Goal: Use online tool/utility

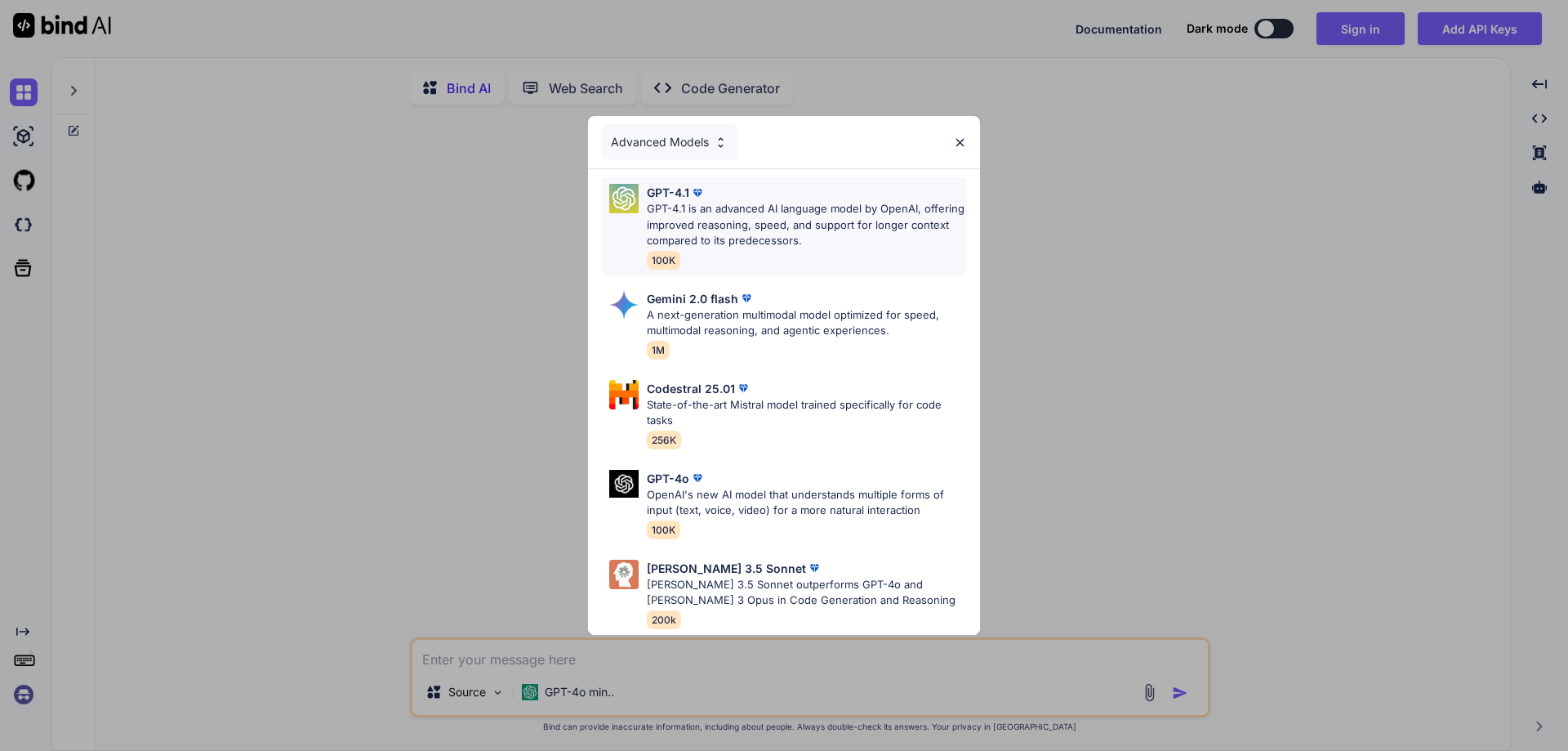
type textarea "x"
click at [1222, 277] on div "Advanced Models GPT-4.1 GPT-4.1 is an advanced AI language model by OpenAI, off…" at bounding box center [784, 376] width 1568 height 751
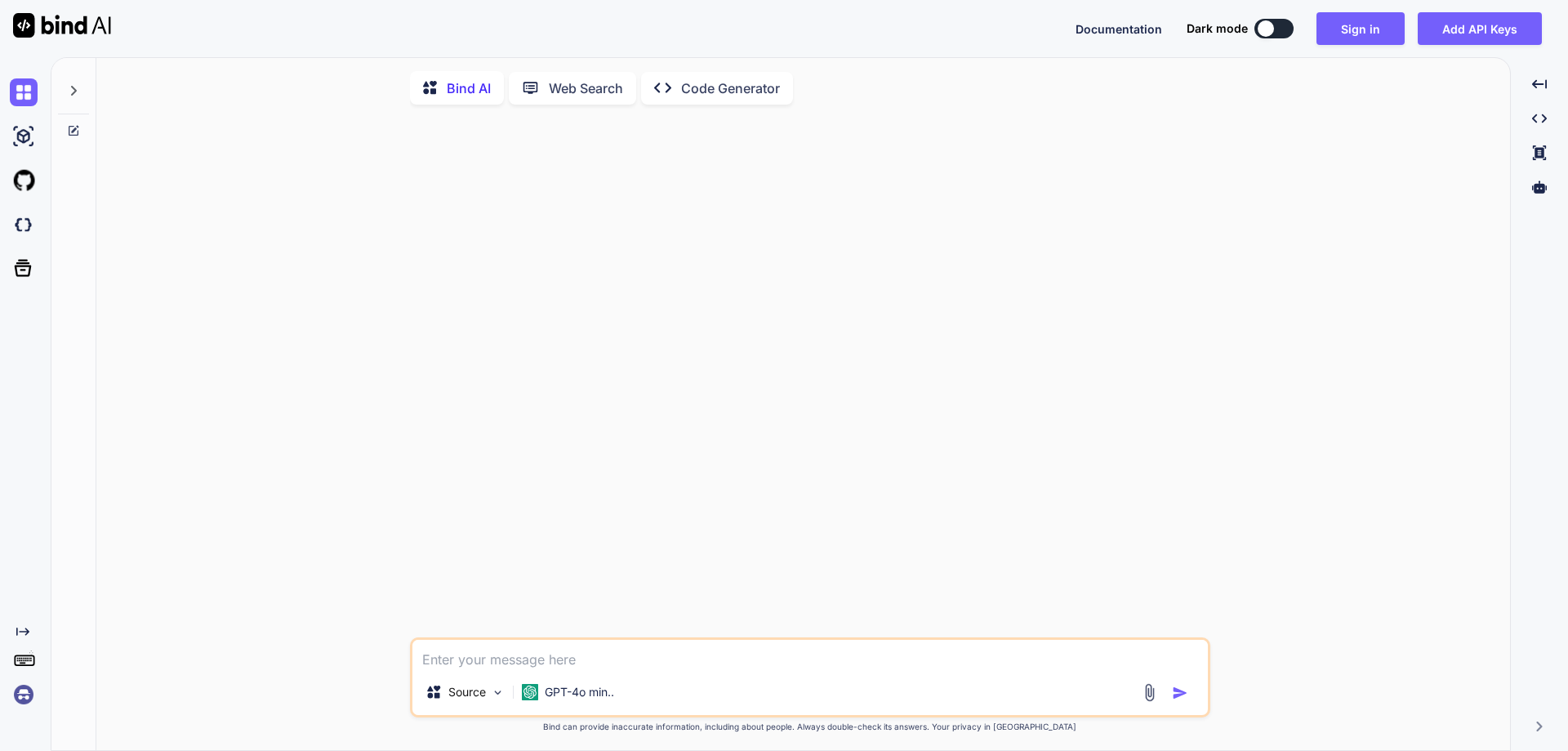
click at [458, 667] on textarea at bounding box center [809, 655] width 795 height 30
click at [573, 699] on p "GPT-4o min.." at bounding box center [579, 691] width 70 height 16
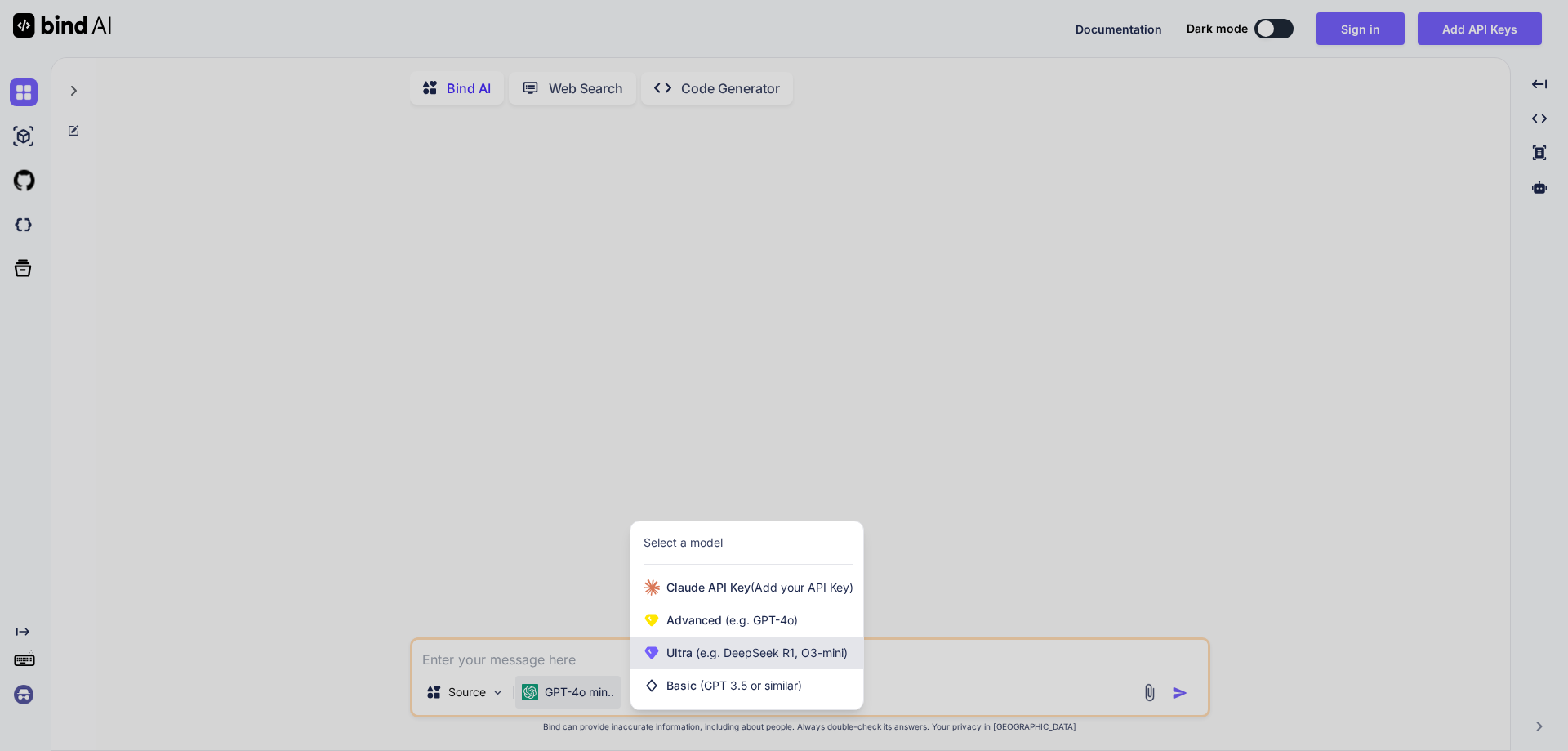
click at [790, 647] on div "Ultra (e.g. DeepSeek R1, O3-mini)" at bounding box center [747, 653] width 232 height 33
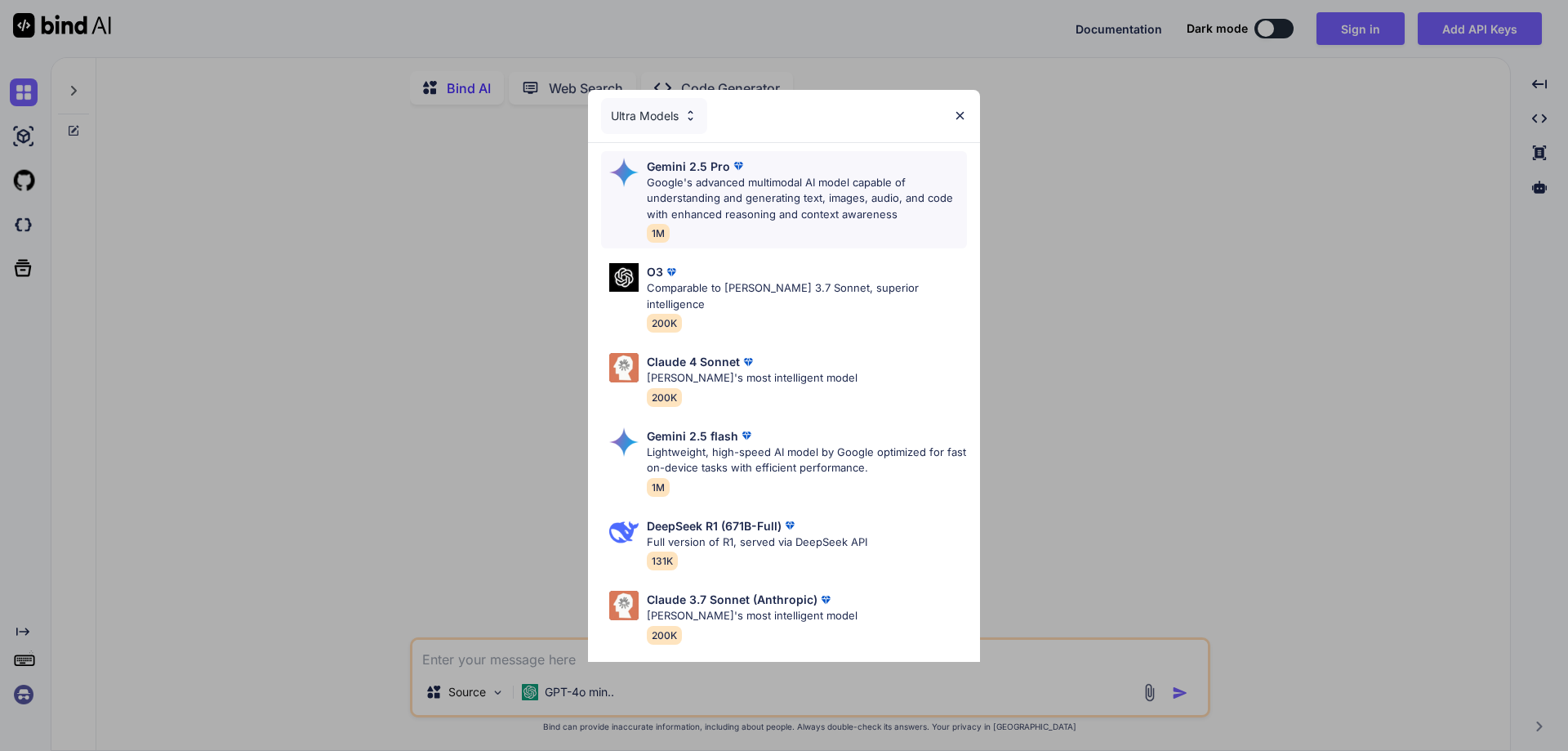
click at [761, 205] on p "Google's advanced multimodal AI model capable of understanding and generating t…" at bounding box center [806, 199] width 320 height 49
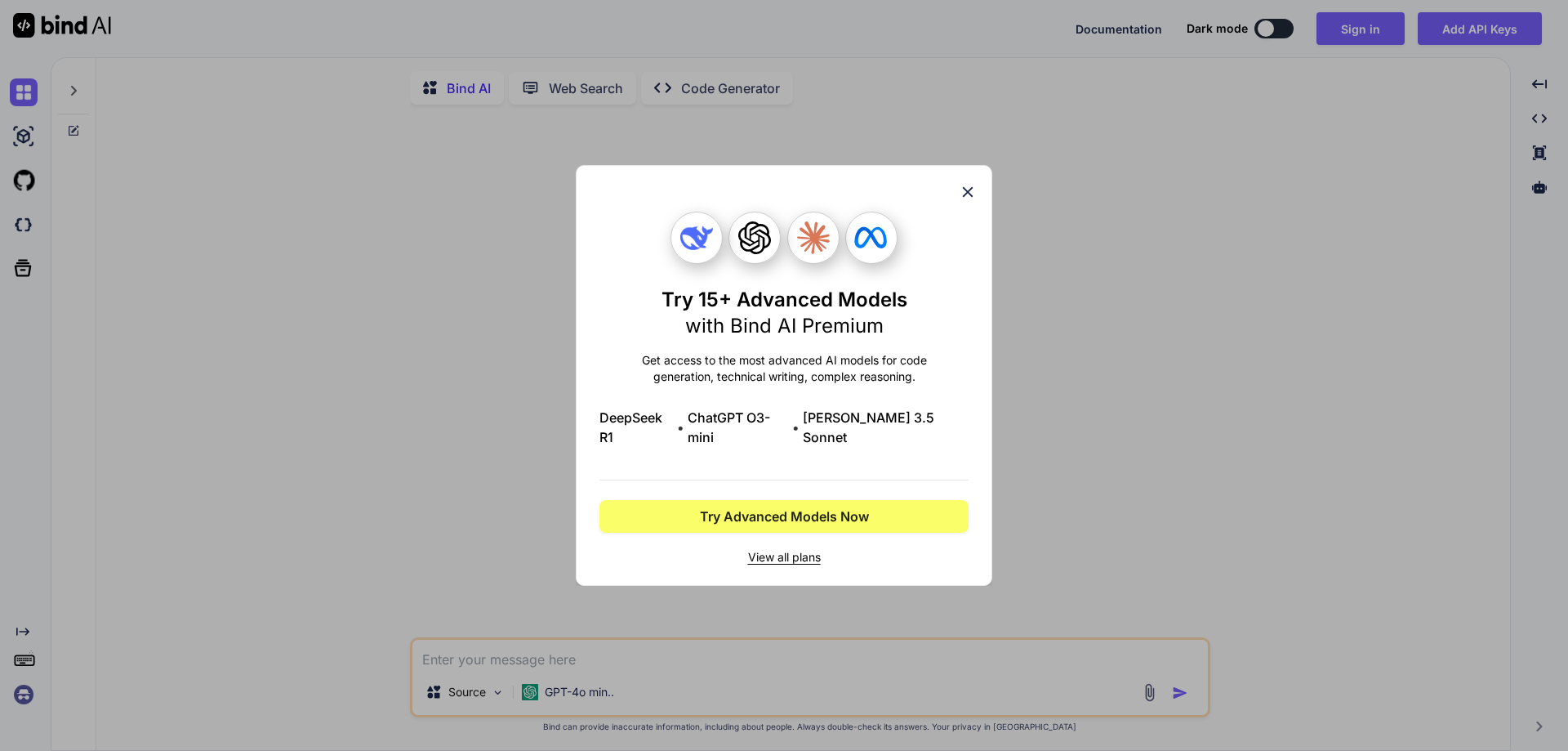
click at [971, 190] on div "Try 15+ Advanced Models with Bind AI Premium Get access to the most advanced AI…" at bounding box center [784, 375] width 416 height 420
click at [964, 200] on icon at bounding box center [967, 192] width 18 height 18
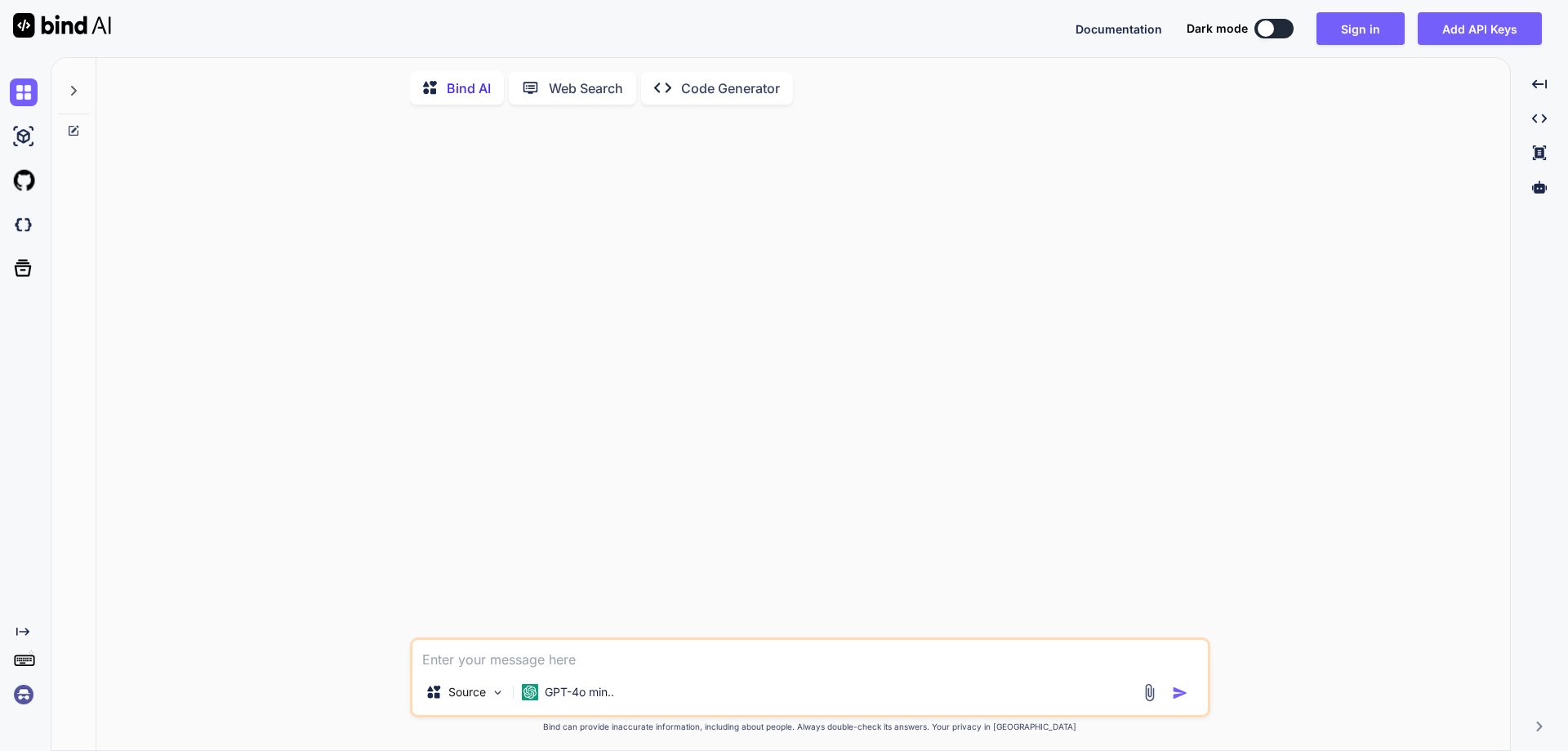
click at [75, 91] on icon at bounding box center [74, 90] width 6 height 10
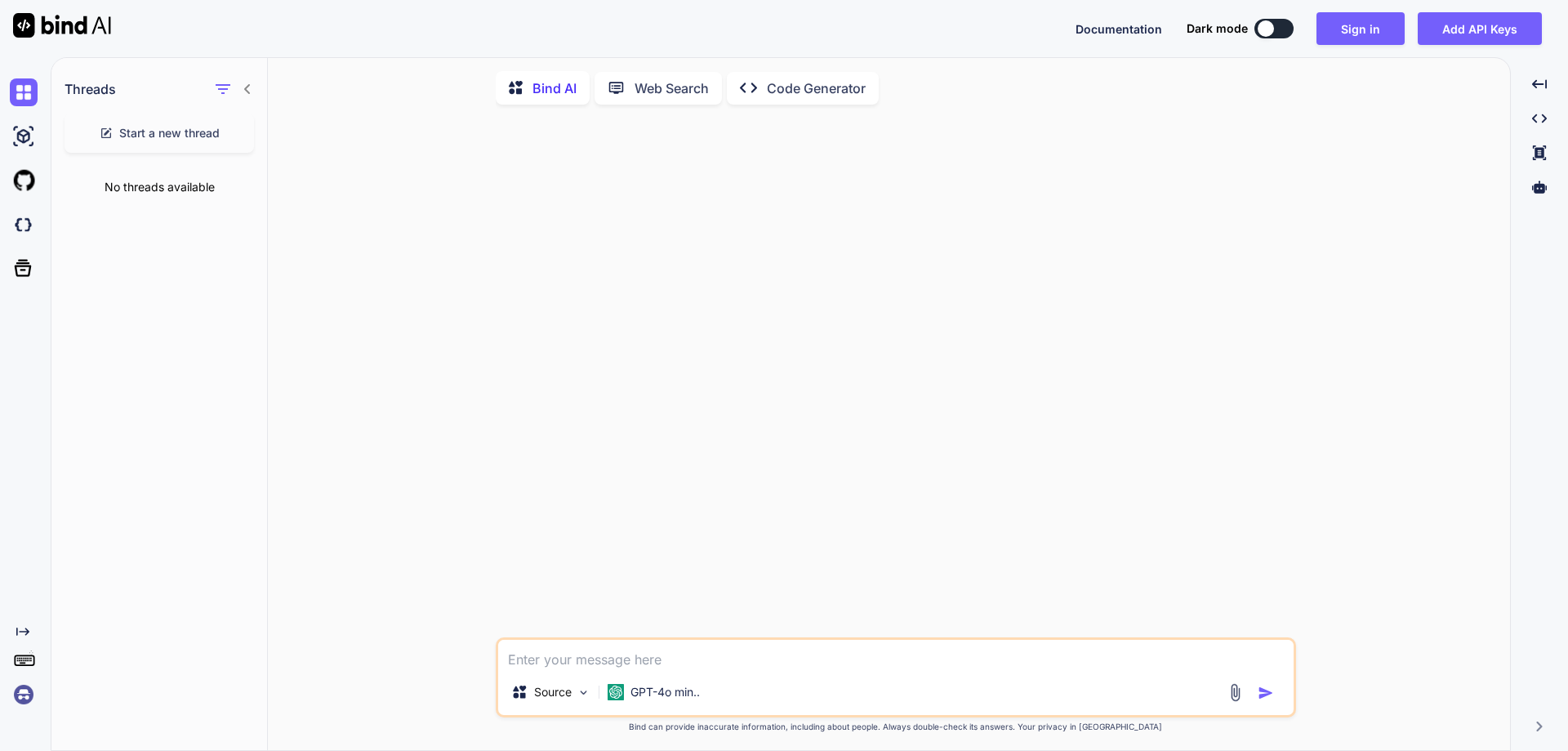
click at [602, 654] on textarea at bounding box center [896, 655] width 795 height 30
